Goal: Task Accomplishment & Management: Complete application form

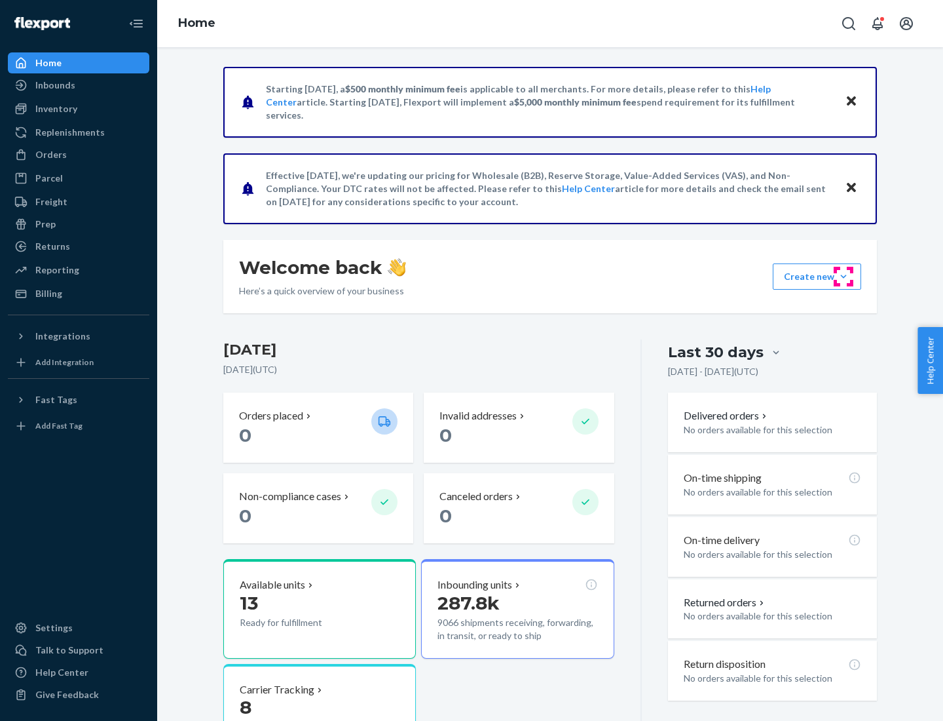
click at [844, 276] on button "Create new Create new inbound Create new order Create new product" at bounding box center [817, 276] width 88 height 26
click at [79, 85] on div "Inbounds" at bounding box center [78, 85] width 139 height 18
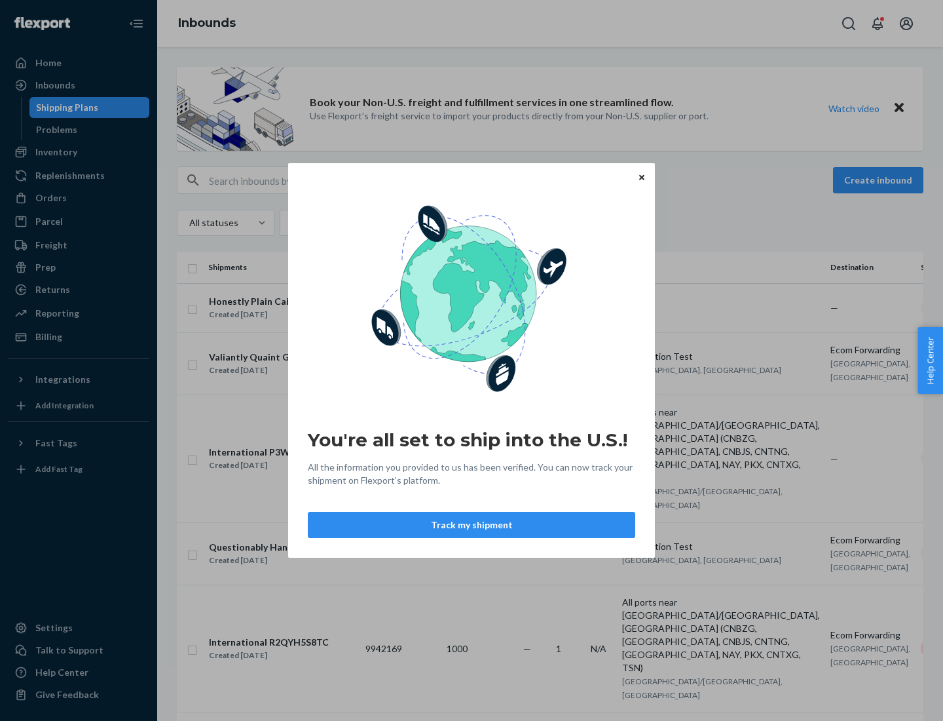
click at [79, 152] on div "You're all set to ship into the U.S.! All the information you provided to us ha…" at bounding box center [471, 360] width 943 height 721
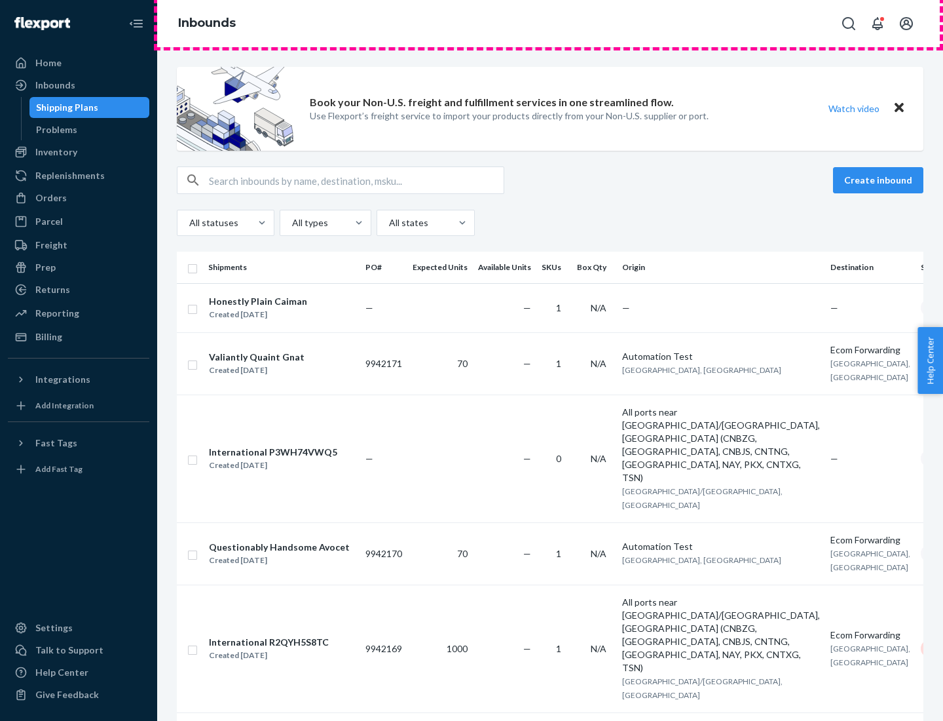
click at [550, 24] on div "Inbounds" at bounding box center [550, 23] width 786 height 47
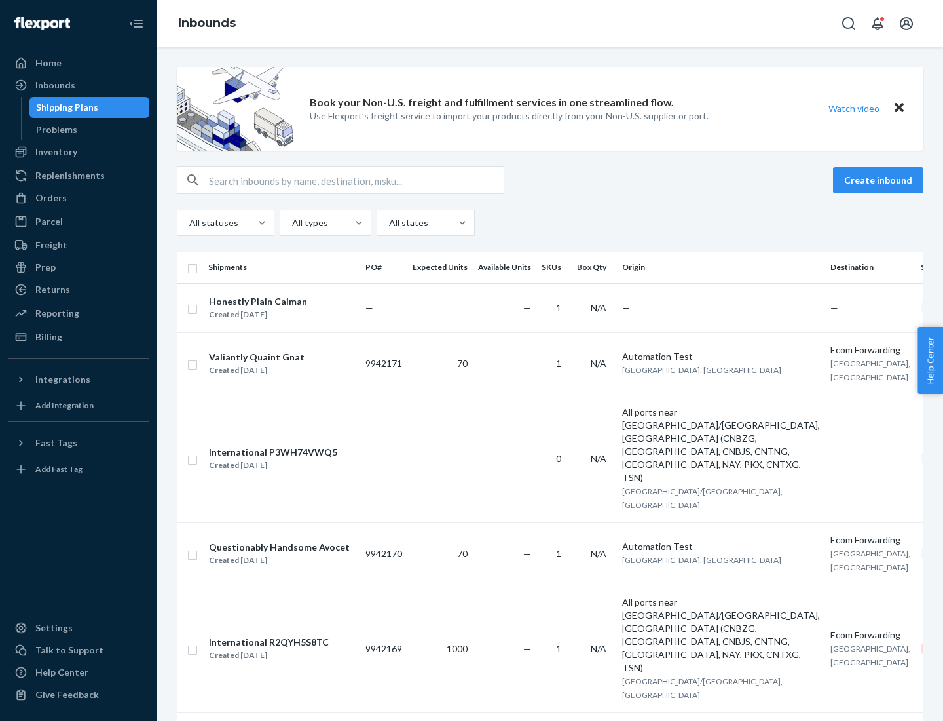
click at [550, 24] on div "Inbounds" at bounding box center [550, 23] width 786 height 47
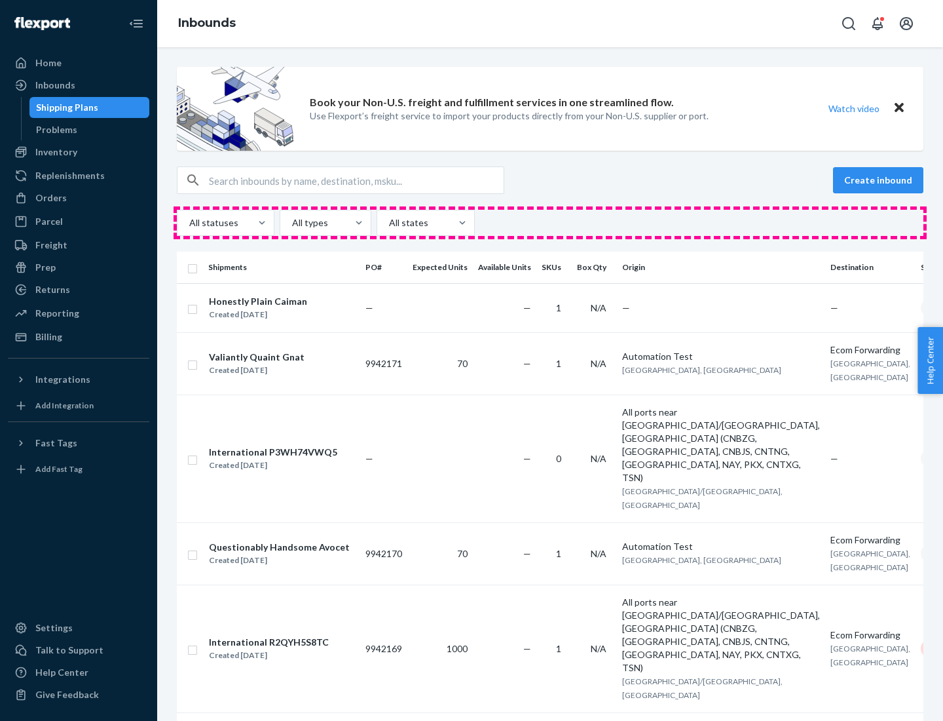
click at [550, 223] on div "All statuses All types All states" at bounding box center [550, 223] width 747 height 26
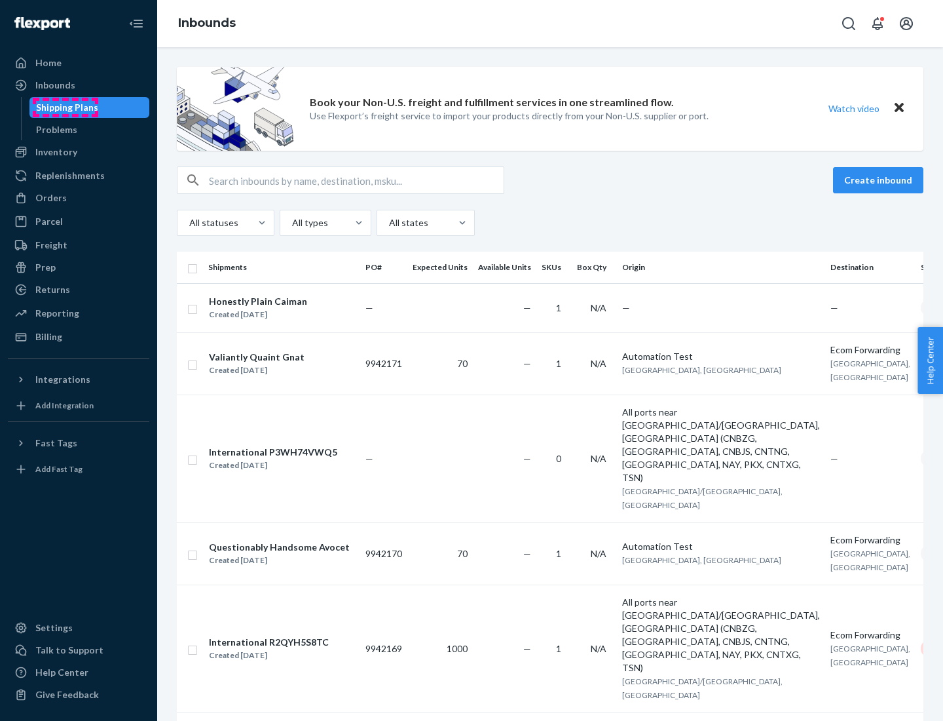
click at [65, 107] on div "Shipping Plans" at bounding box center [67, 107] width 62 height 13
click at [881, 180] on button "Create inbound" at bounding box center [878, 180] width 90 height 26
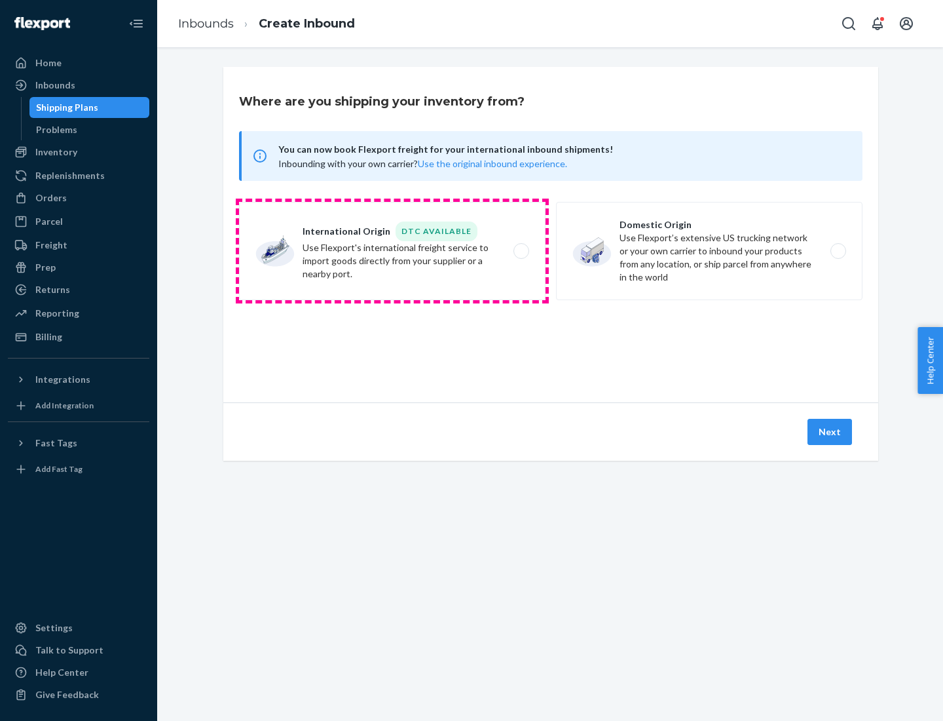
click at [392, 251] on label "International Origin DTC Available Use Flexport's international freight service…" at bounding box center [392, 251] width 307 height 98
click at [521, 251] on input "International Origin DTC Available Use Flexport's international freight service…" at bounding box center [525, 251] width 9 height 9
radio input "true"
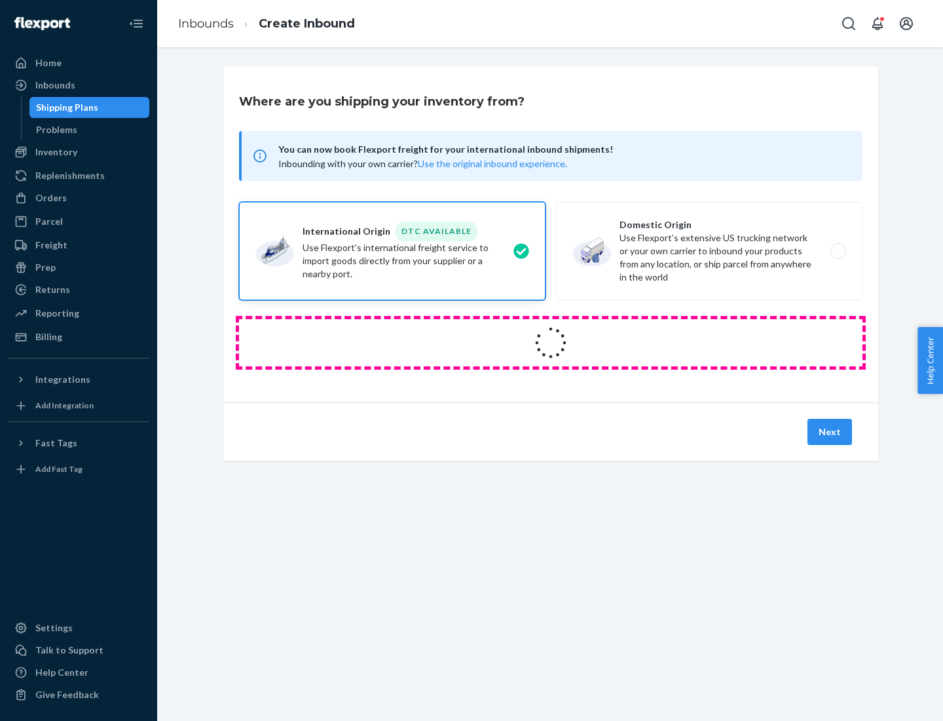
click at [551, 343] on icon at bounding box center [551, 343] width 50 height 50
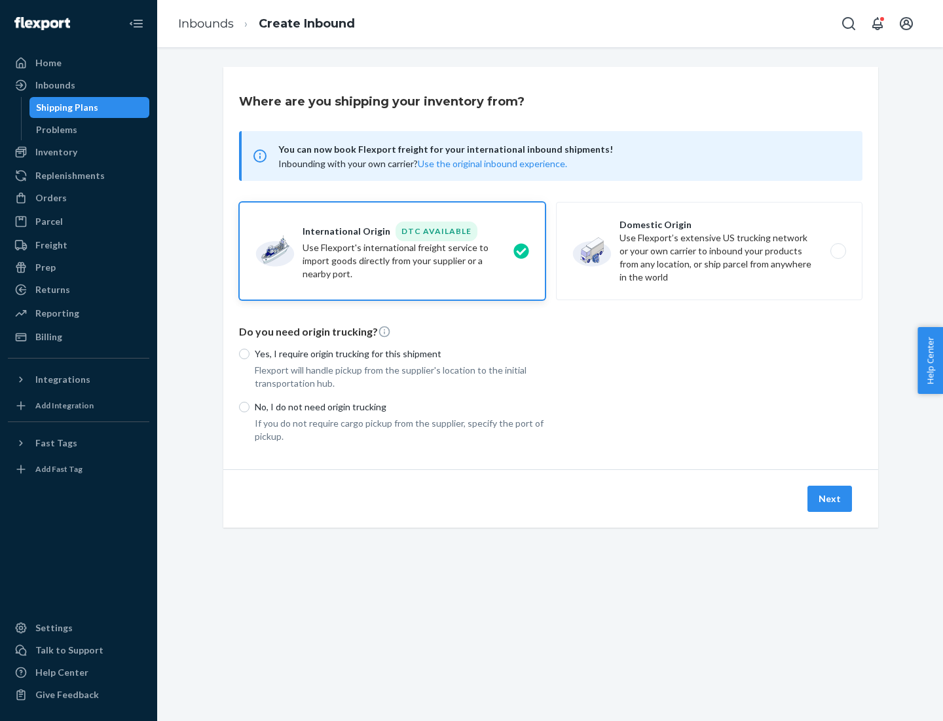
click at [400, 353] on p "Yes, I require origin trucking for this shipment" at bounding box center [400, 353] width 291 height 13
click at [250, 353] on input "Yes, I require origin trucking for this shipment" at bounding box center [244, 354] width 10 height 10
radio input "true"
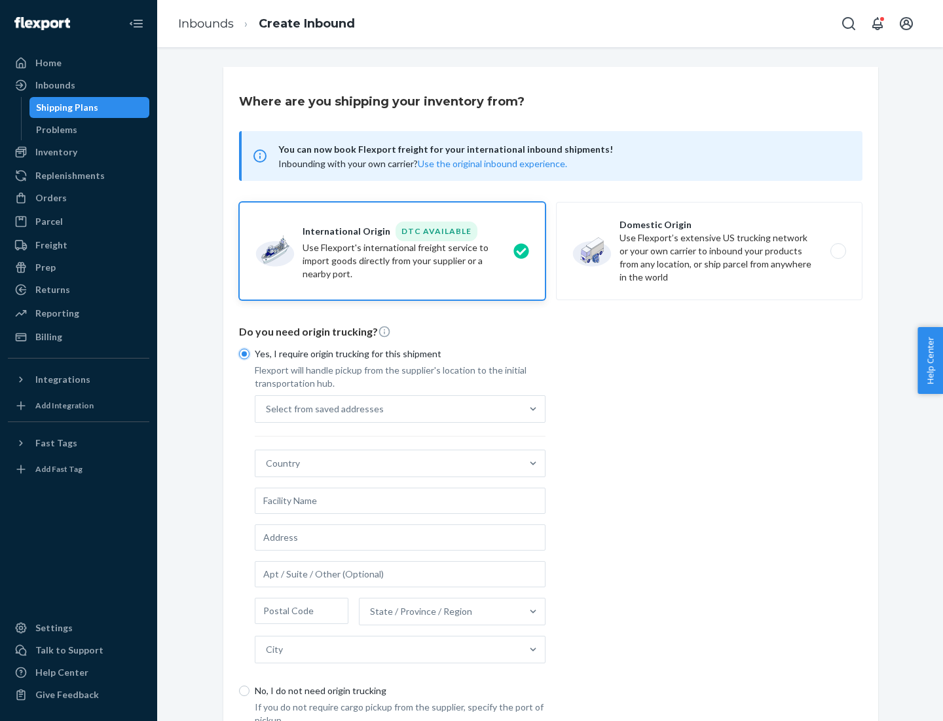
scroll to position [25, 0]
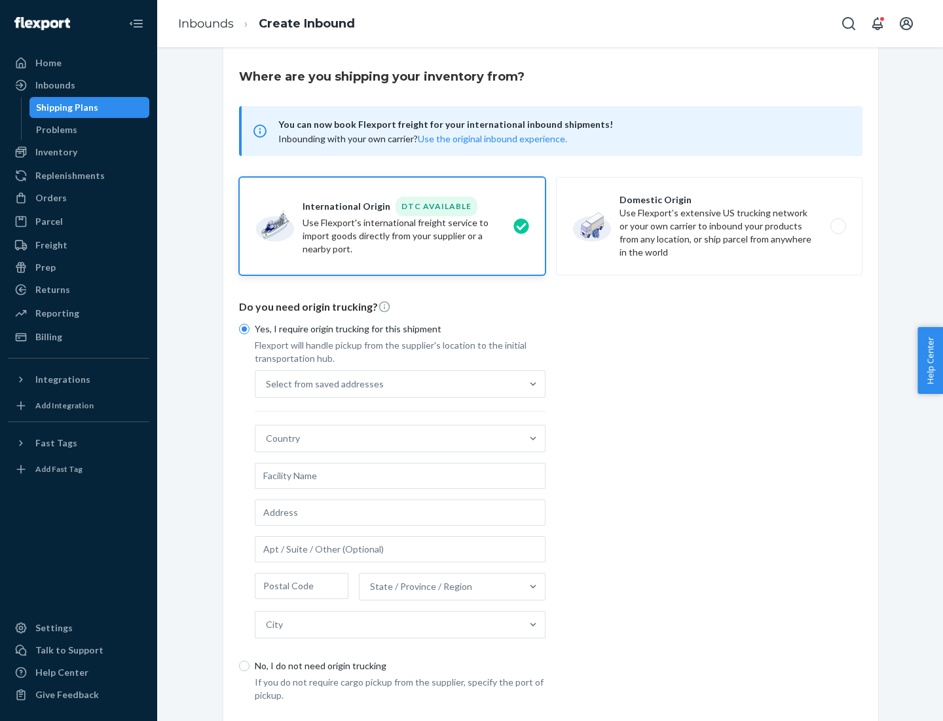
click at [388, 383] on div "Select from saved addresses" at bounding box center [389, 384] width 266 height 26
click at [267, 383] on input "Select from saved addresses" at bounding box center [266, 383] width 1 height 13
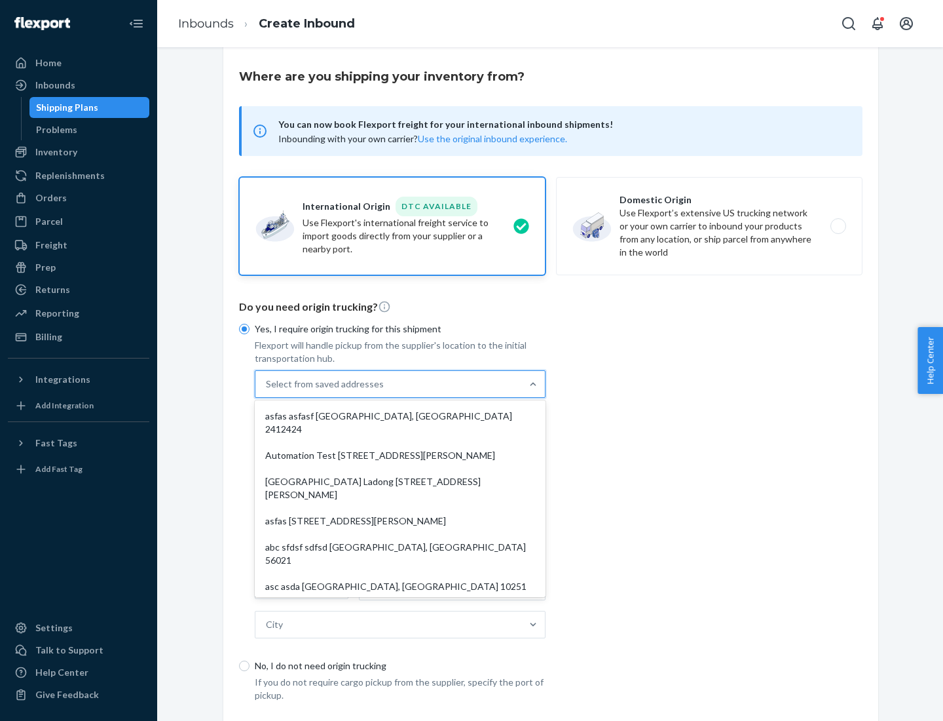
scroll to position [57, 0]
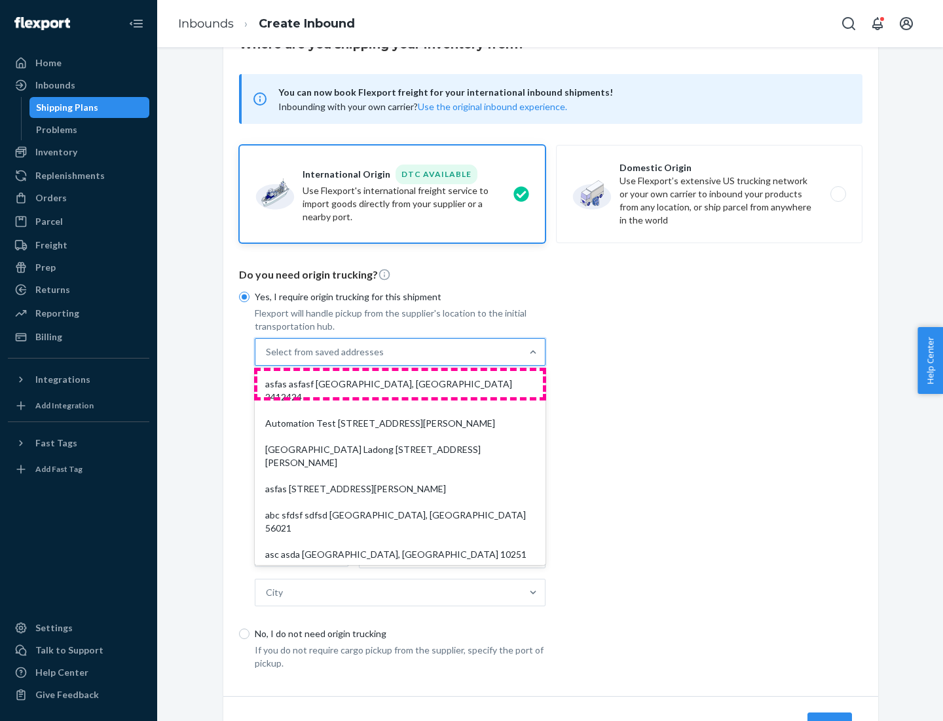
click at [400, 383] on div "asfas asfasf [GEOGRAPHIC_DATA], [GEOGRAPHIC_DATA] 2412424" at bounding box center [400, 390] width 286 height 39
click at [267, 358] on input "option asfas asfasf [GEOGRAPHIC_DATA], [GEOGRAPHIC_DATA] 2412424 focused, 1 of …" at bounding box center [266, 351] width 1 height 13
type input "asfas"
type input "asfasf"
type input "2412424"
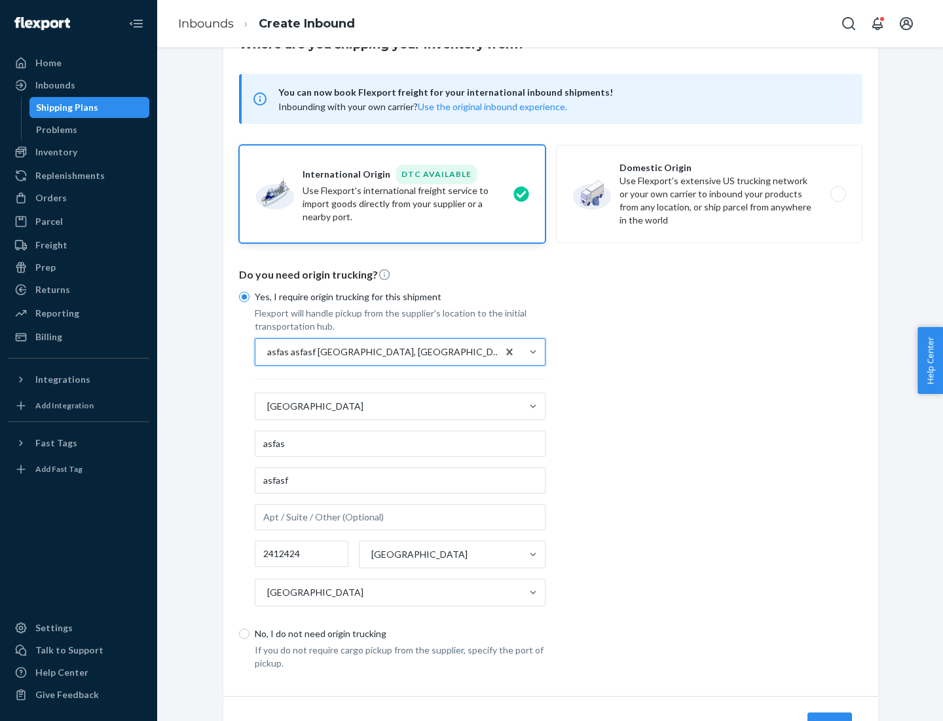
scroll to position [122, 0]
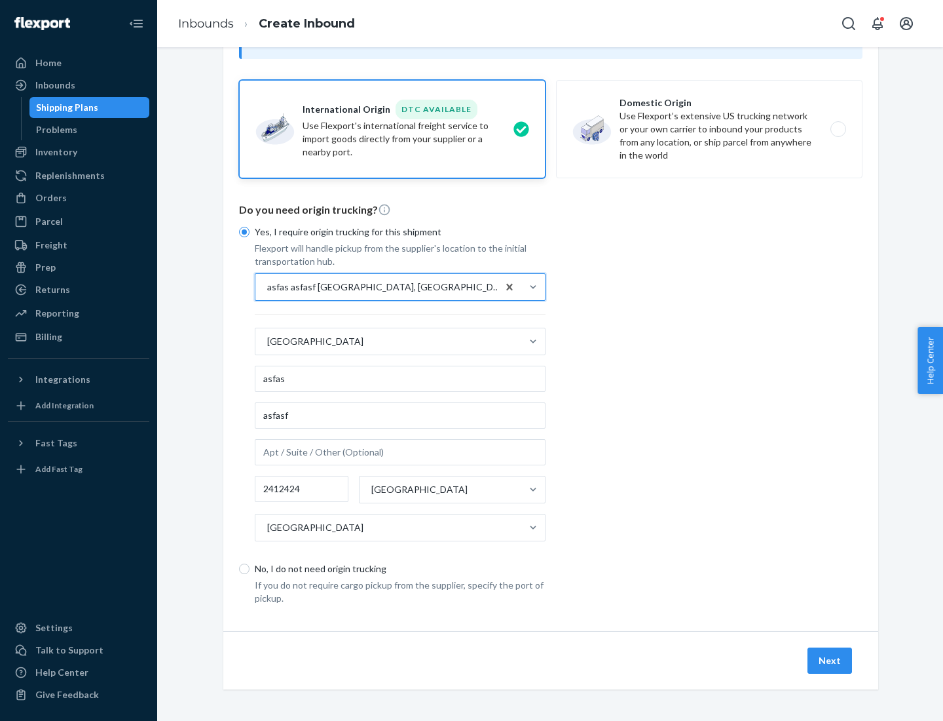
click at [831, 660] on button "Next" at bounding box center [830, 660] width 45 height 26
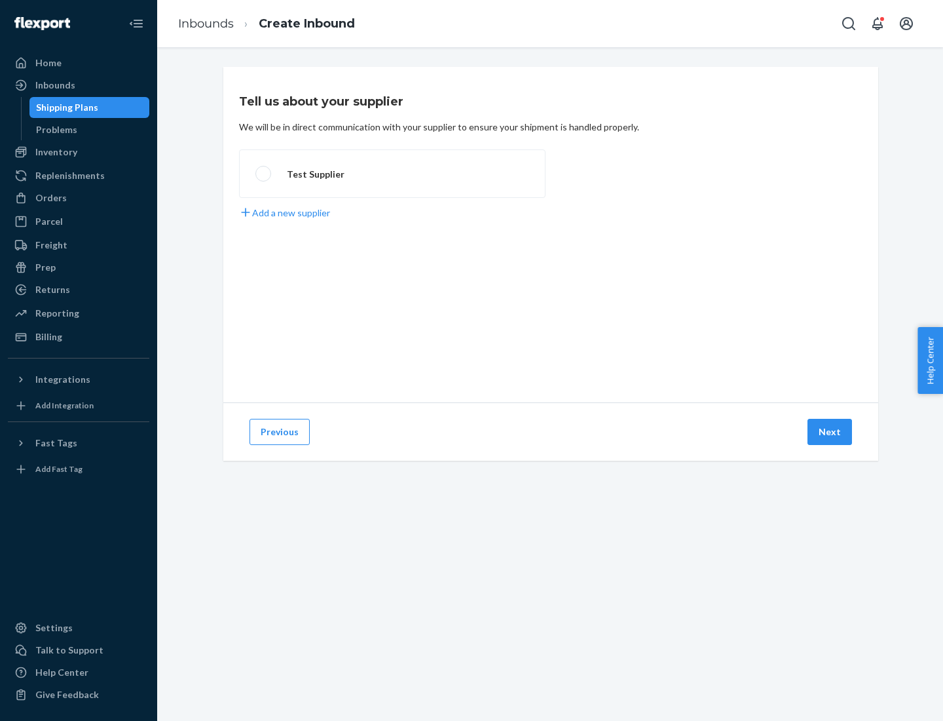
click at [392, 174] on label "Test Supplier" at bounding box center [392, 173] width 307 height 48
click at [264, 174] on input "Test Supplier" at bounding box center [260, 174] width 9 height 9
radio input "true"
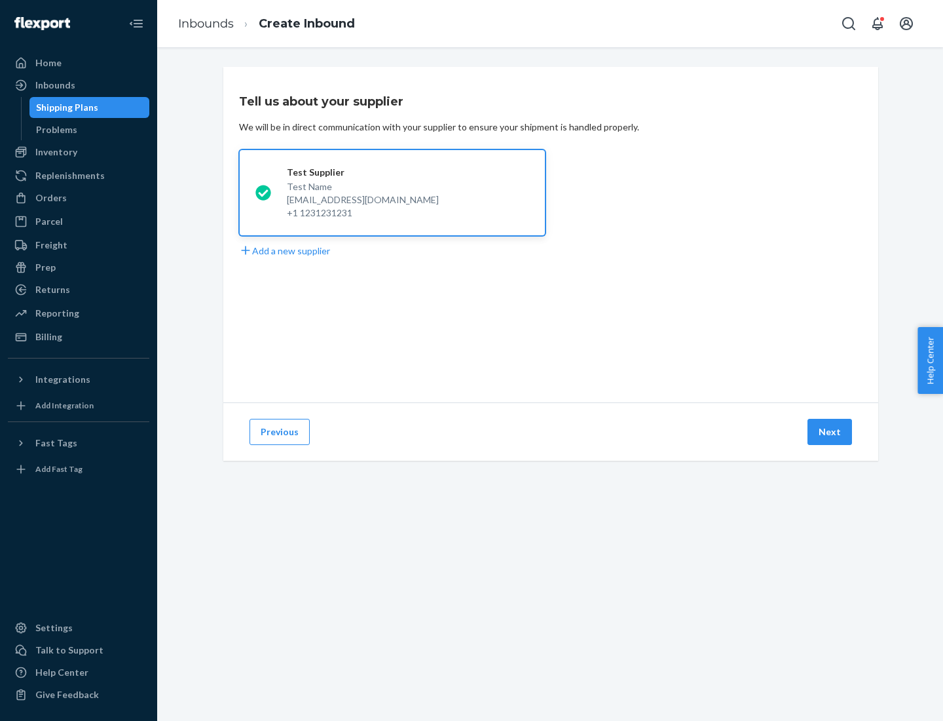
click at [831, 432] on button "Next" at bounding box center [830, 432] width 45 height 26
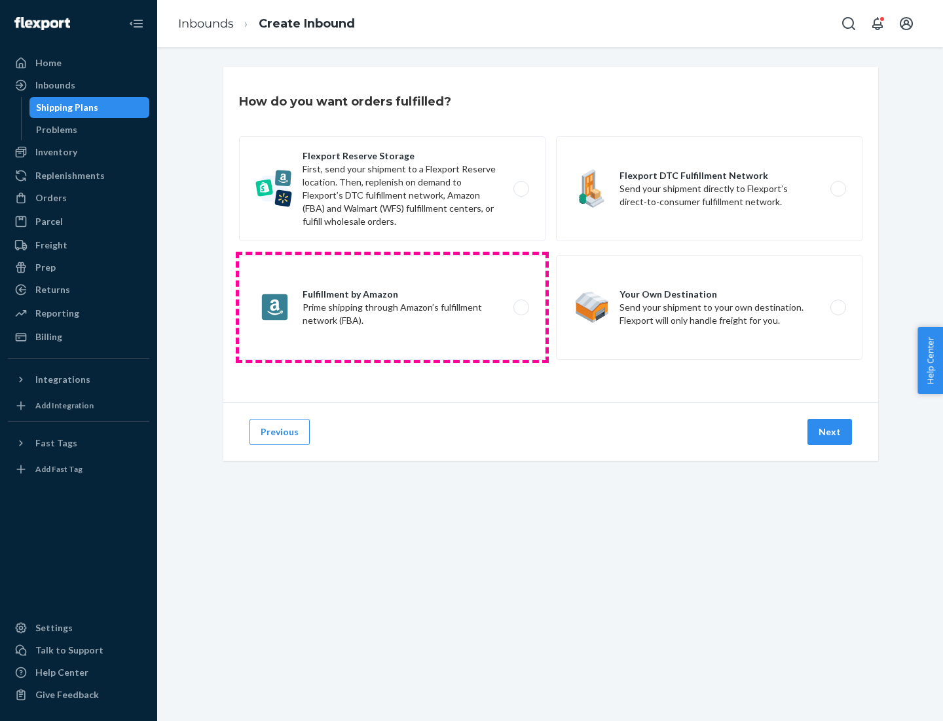
click at [392, 307] on label "Fulfillment by Amazon Prime shipping through Amazon’s fulfillment network (FBA)." at bounding box center [392, 307] width 307 height 105
click at [521, 307] on input "Fulfillment by Amazon Prime shipping through Amazon’s fulfillment network (FBA)." at bounding box center [525, 307] width 9 height 9
radio input "true"
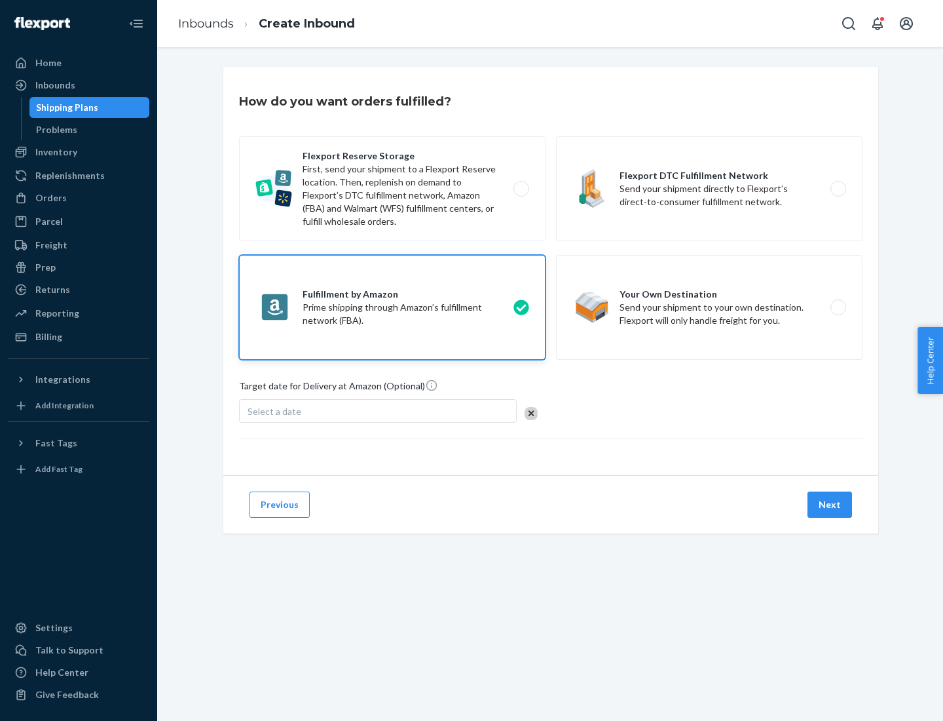
click at [831, 504] on button "Next" at bounding box center [830, 504] width 45 height 26
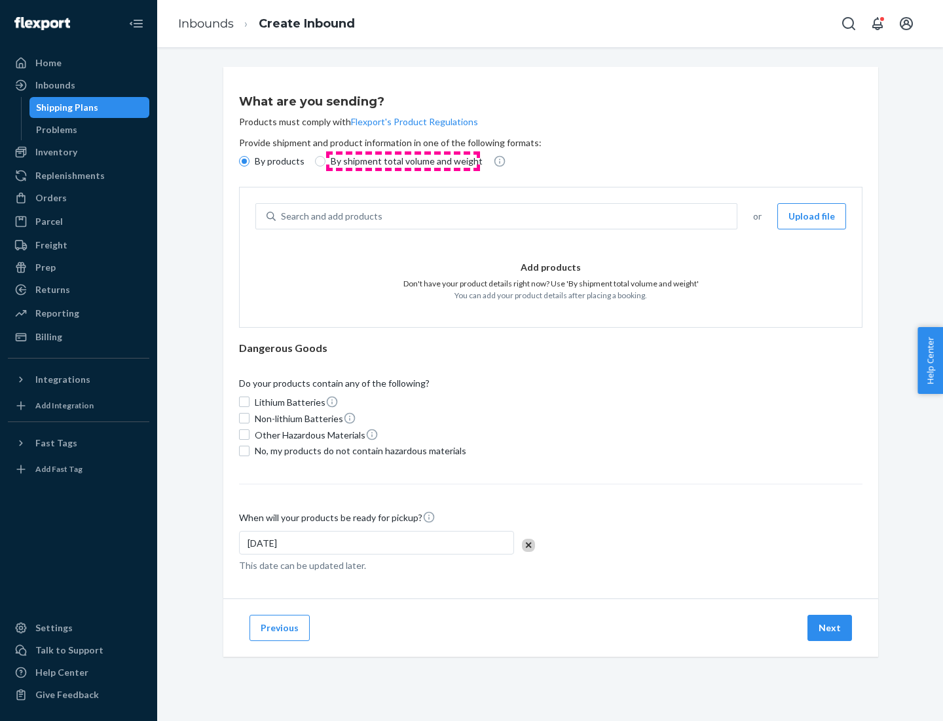
click at [403, 161] on p "By shipment total volume and weight" at bounding box center [407, 161] width 152 height 13
click at [326, 161] on input "By shipment total volume and weight" at bounding box center [320, 161] width 10 height 10
radio input "true"
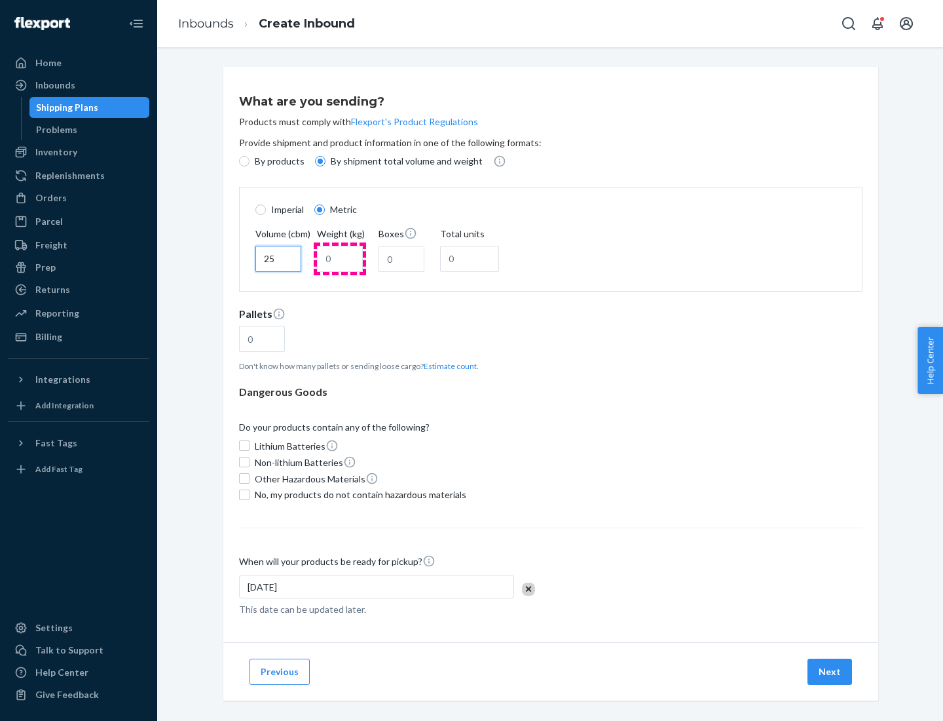
type input "25"
type input "100"
type input "50"
type input "500"
click at [447, 366] on button "Estimate count" at bounding box center [450, 365] width 53 height 11
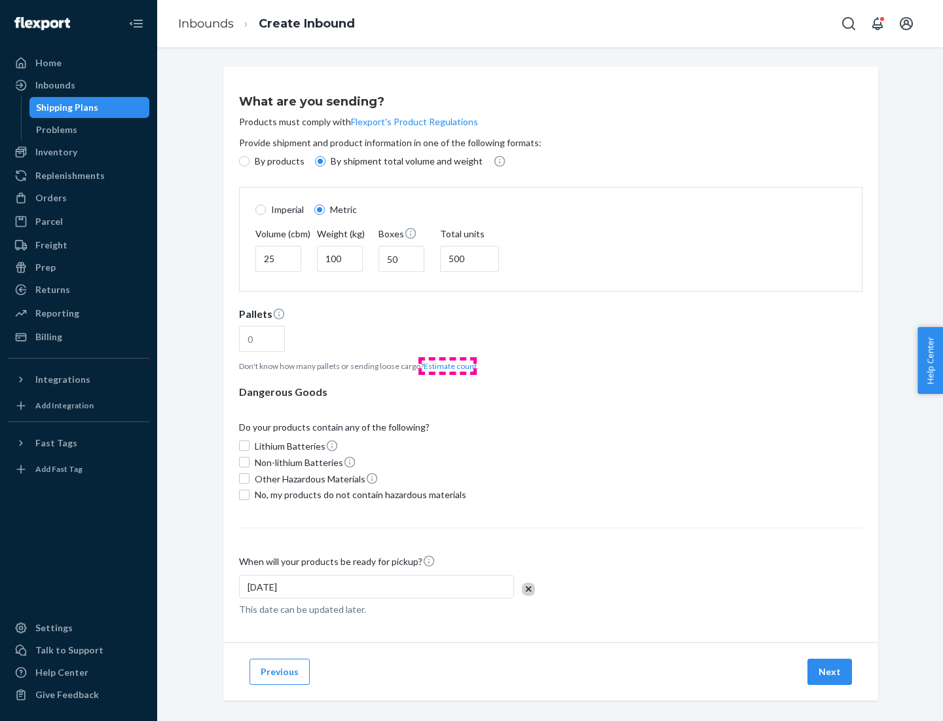
type input "16"
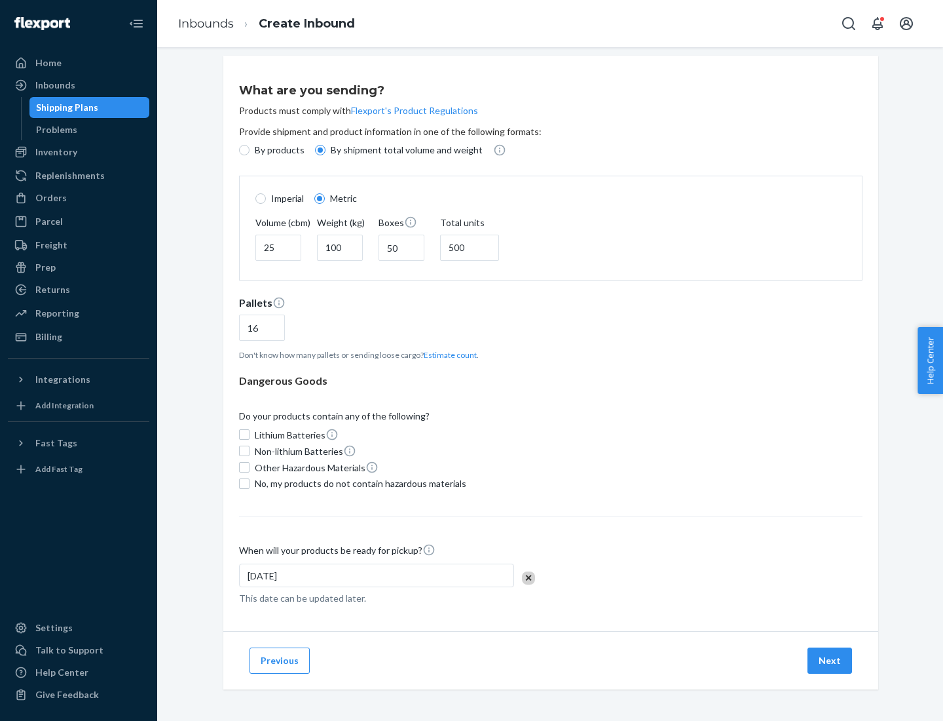
click at [358, 483] on span "No, my products do not contain hazardous materials" at bounding box center [361, 483] width 212 height 13
click at [250, 483] on input "No, my products do not contain hazardous materials" at bounding box center [244, 483] width 10 height 10
checkbox input "true"
click at [831, 660] on button "Next" at bounding box center [830, 660] width 45 height 26
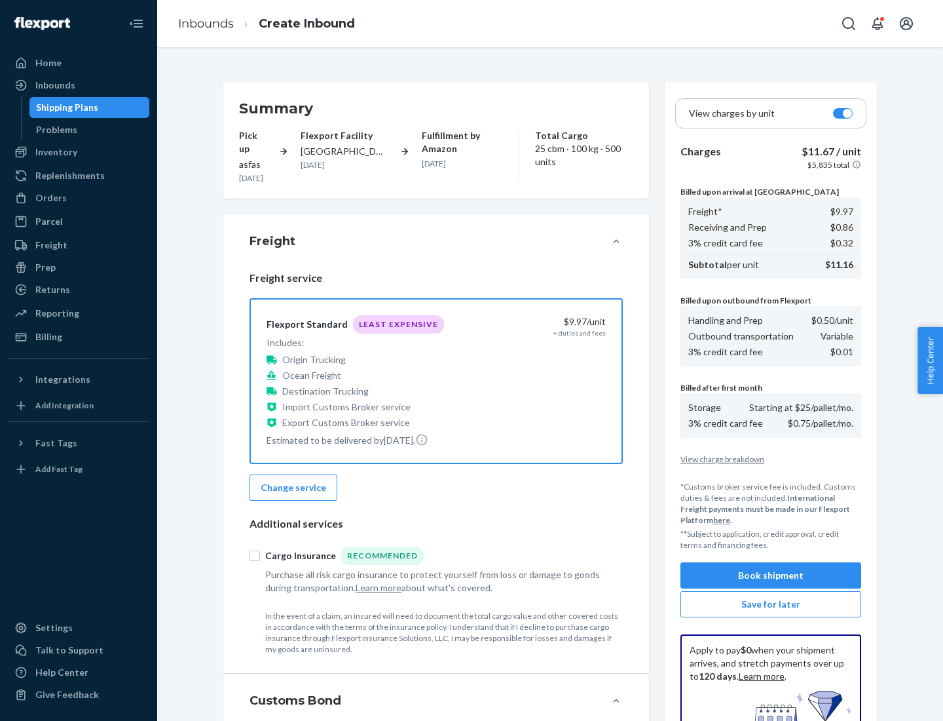
scroll to position [191, 0]
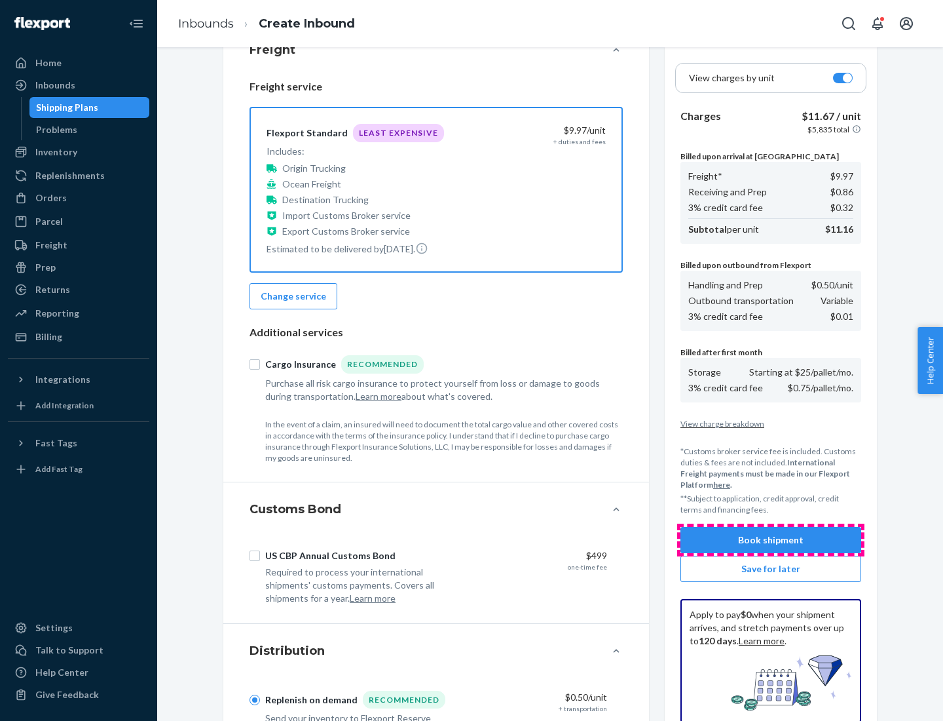
click at [771, 540] on button "Book shipment" at bounding box center [771, 540] width 181 height 26
